Goal: Task Accomplishment & Management: Manage account settings

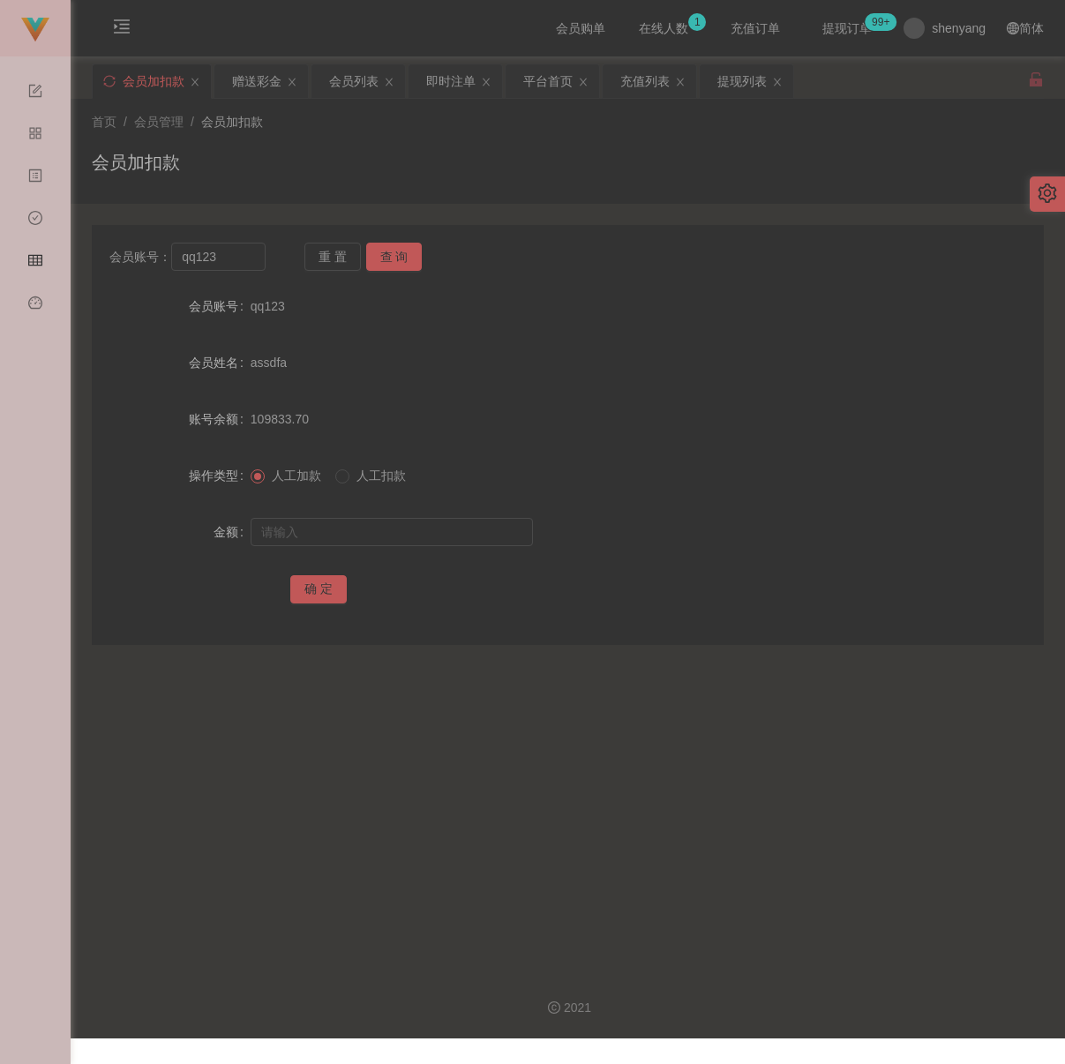
click at [233, 271] on input "qq123" at bounding box center [218, 257] width 94 height 28
type input "tuna"
click at [402, 259] on button "查 询" at bounding box center [394, 257] width 56 height 28
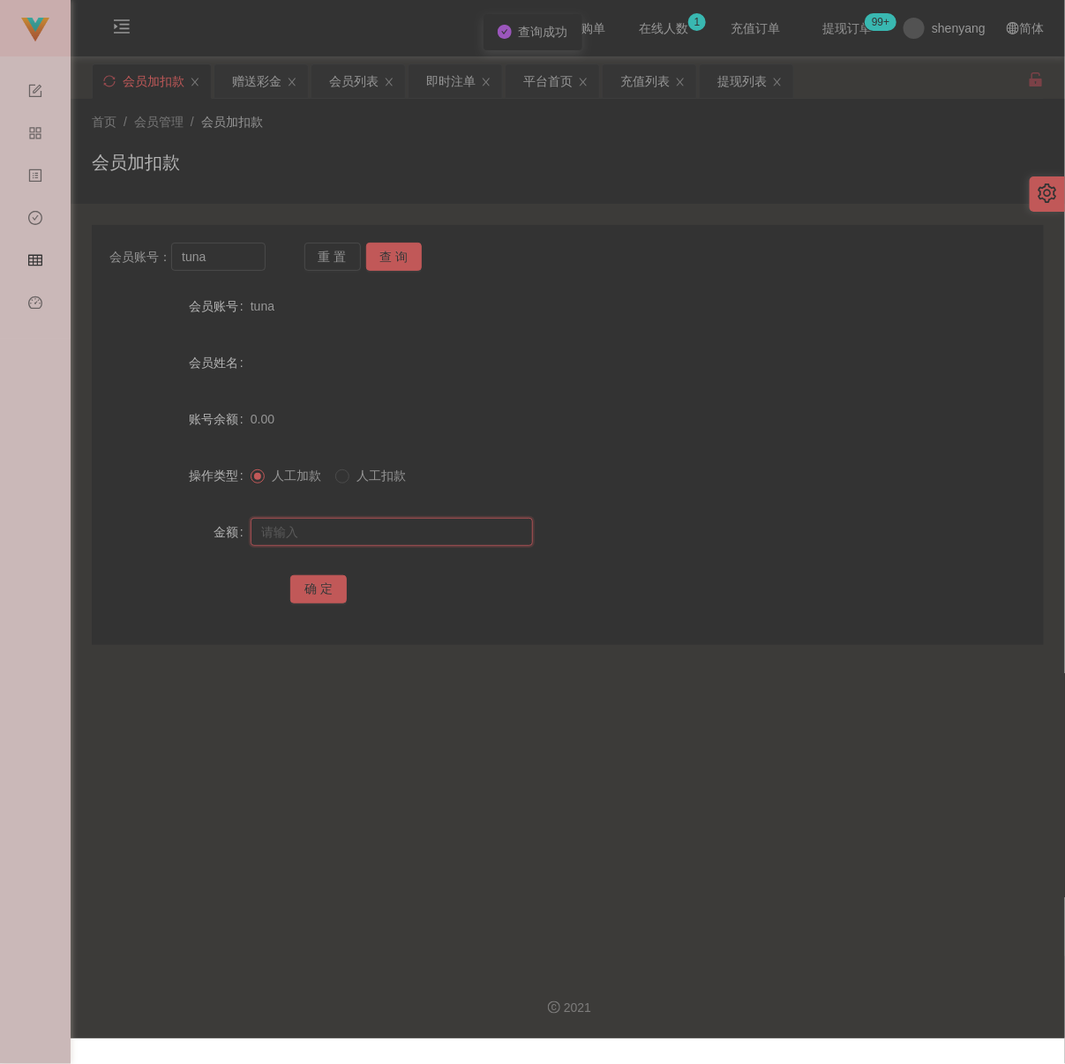
click at [387, 538] on input "text" at bounding box center [392, 532] width 282 height 28
type input "30"
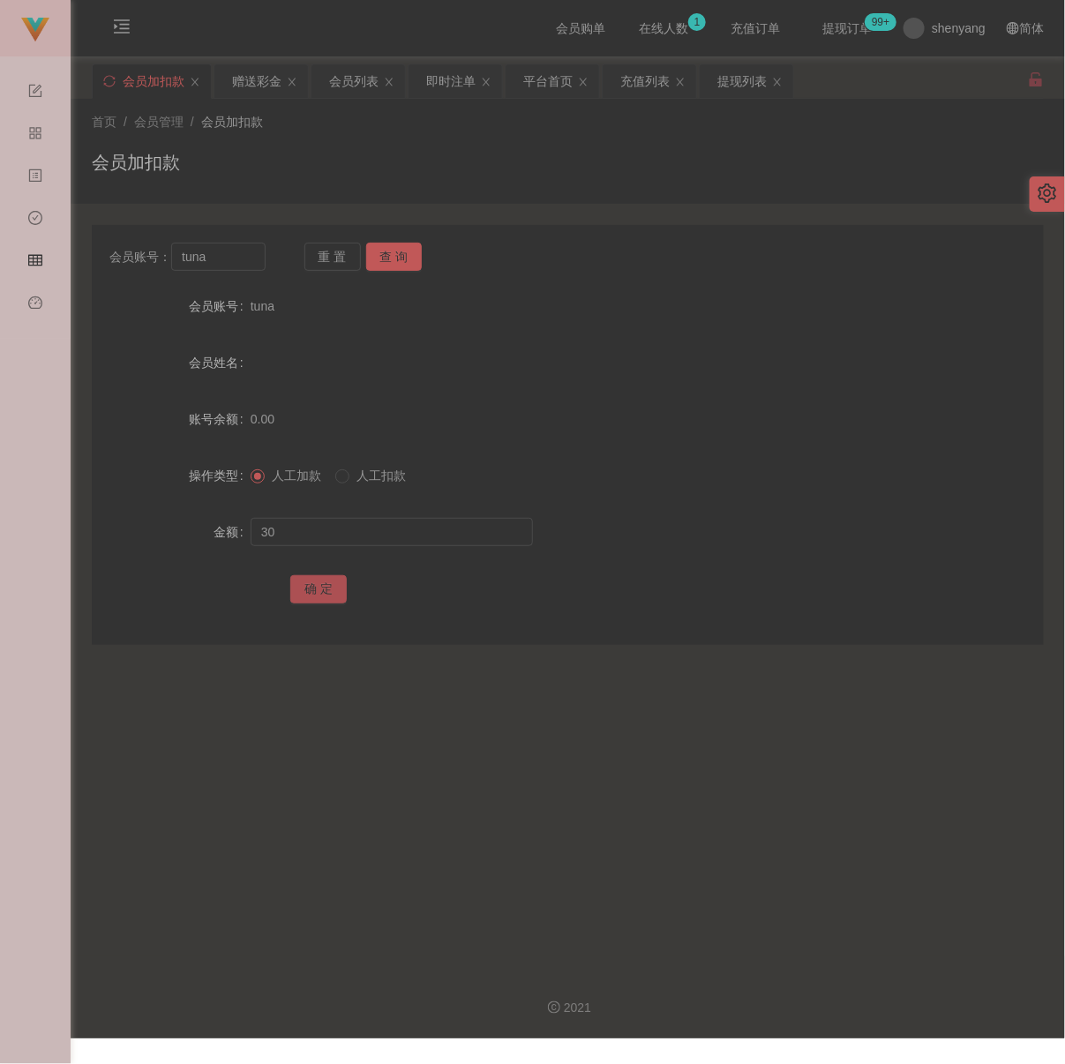
click at [305, 590] on button "确 定" at bounding box center [318, 589] width 56 height 28
click at [507, 130] on div "首页 / 会员管理 / 会员加扣款 /" at bounding box center [568, 122] width 952 height 19
click at [250, 267] on input "tuna" at bounding box center [218, 257] width 94 height 28
paste input "NICKY0818"
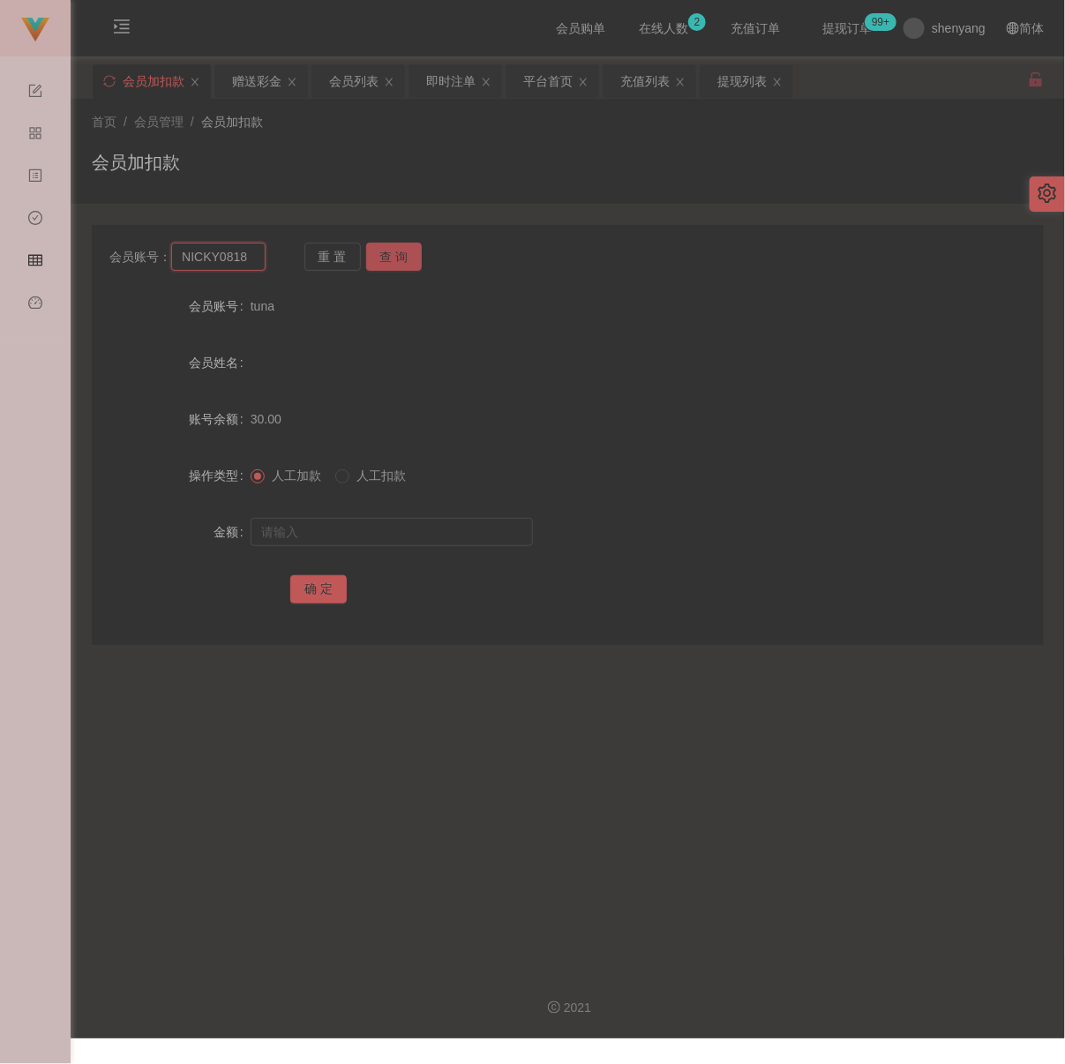
type input "NICKY0818"
click at [403, 257] on button "查 询" at bounding box center [394, 257] width 56 height 28
click at [400, 541] on input "text" at bounding box center [392, 532] width 282 height 28
click at [369, 543] on input "text" at bounding box center [392, 532] width 282 height 28
paste input "30"
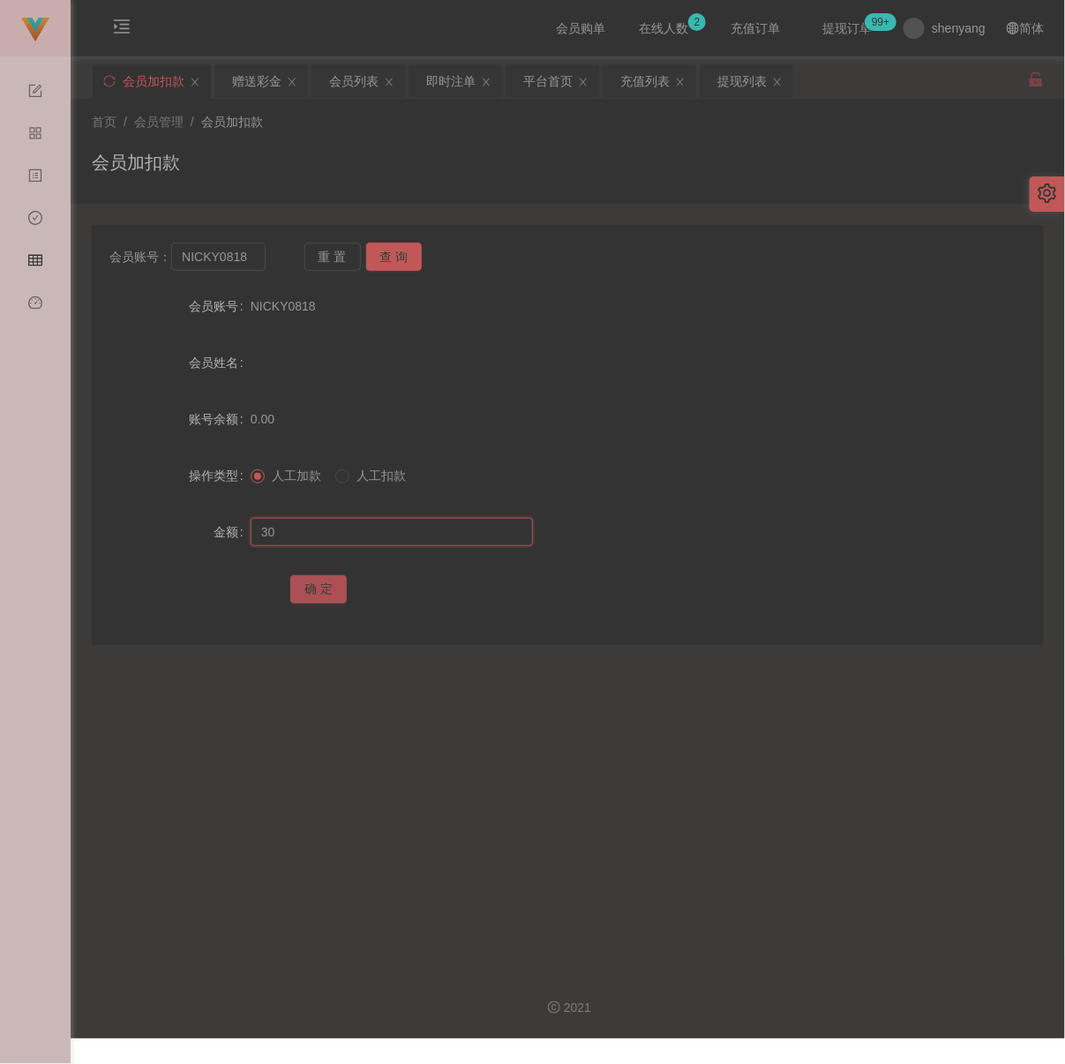
type input "30"
click at [321, 598] on button "确 定" at bounding box center [318, 589] width 56 height 28
click at [397, 151] on div "会员加扣款" at bounding box center [568, 169] width 952 height 41
click at [250, 266] on input "NICKY0818" at bounding box center [218, 257] width 94 height 28
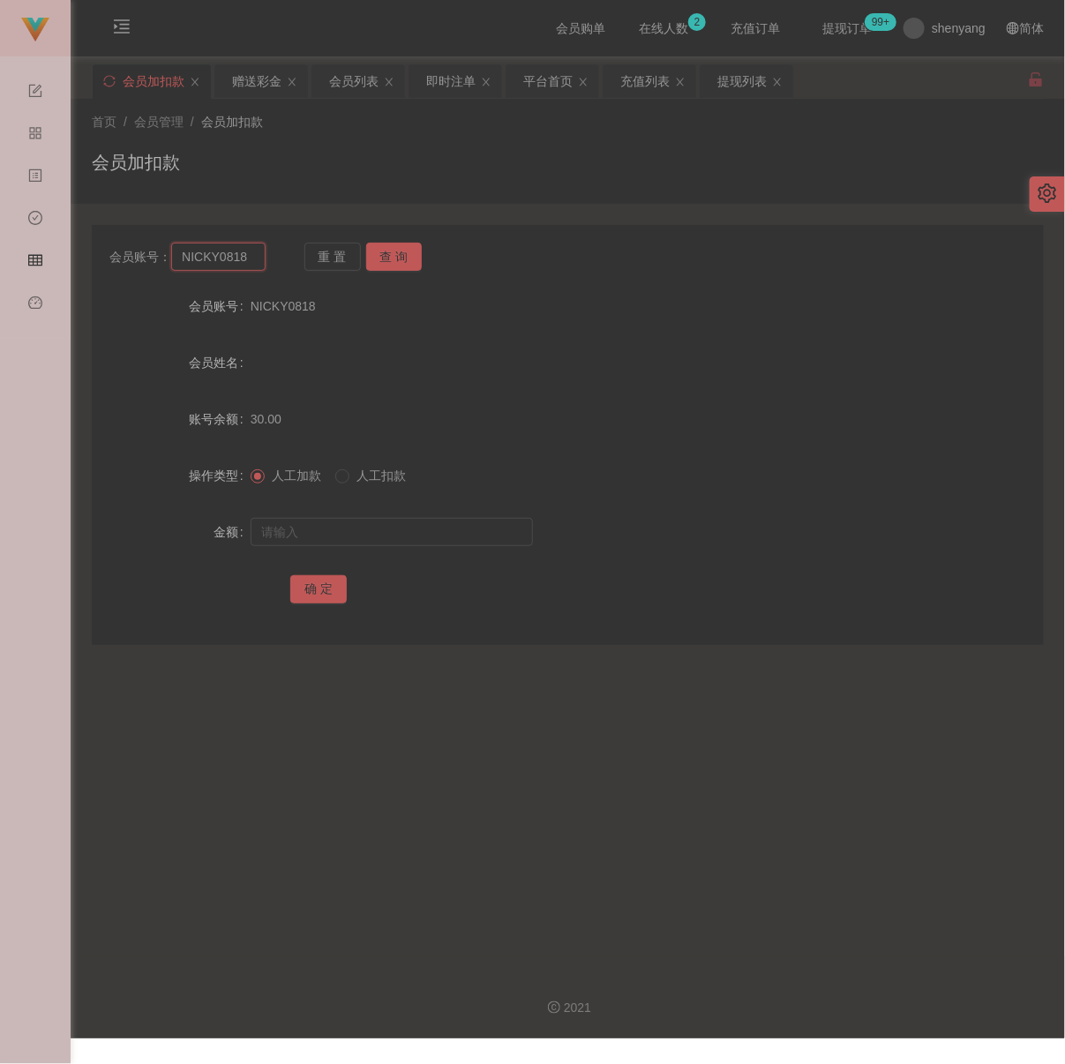
paste input "chiynn"
type input "chiynn"
click at [376, 252] on button "查 询" at bounding box center [394, 257] width 56 height 28
click at [377, 538] on input "text" at bounding box center [392, 532] width 282 height 28
click at [461, 546] on input "text" at bounding box center [392, 532] width 282 height 28
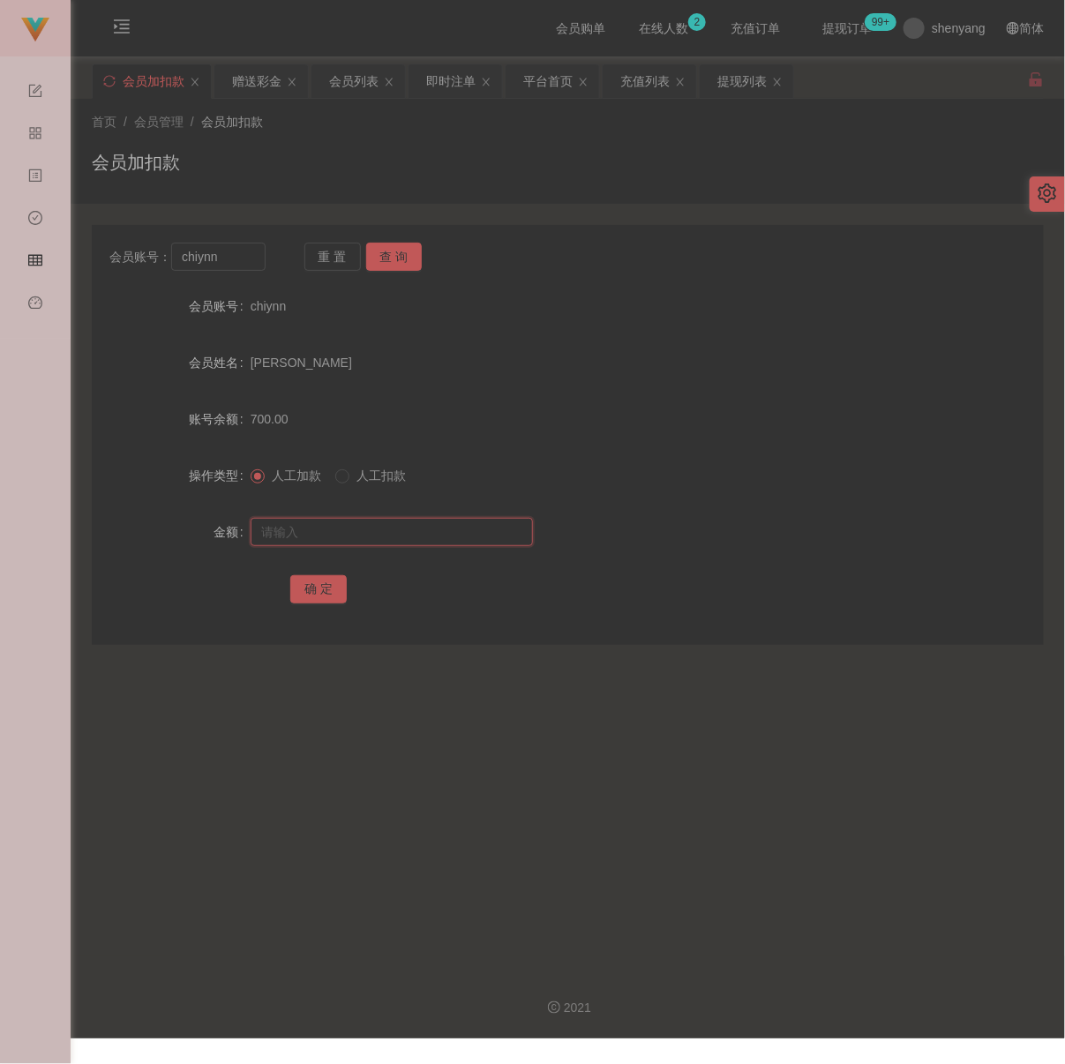
paste input "1500"
type input "1500"
click at [313, 593] on button "确 定" at bounding box center [318, 589] width 56 height 28
